Goal: Task Accomplishment & Management: Complete application form

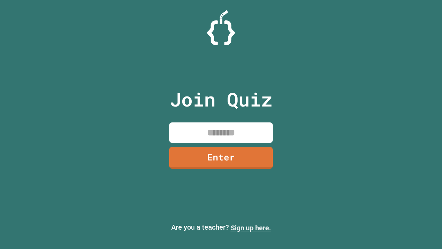
click at [251, 228] on link "Sign up here." at bounding box center [251, 227] width 40 height 8
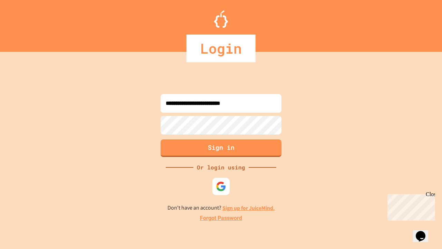
type input "**********"
